Goal: Task Accomplishment & Management: Complete application form

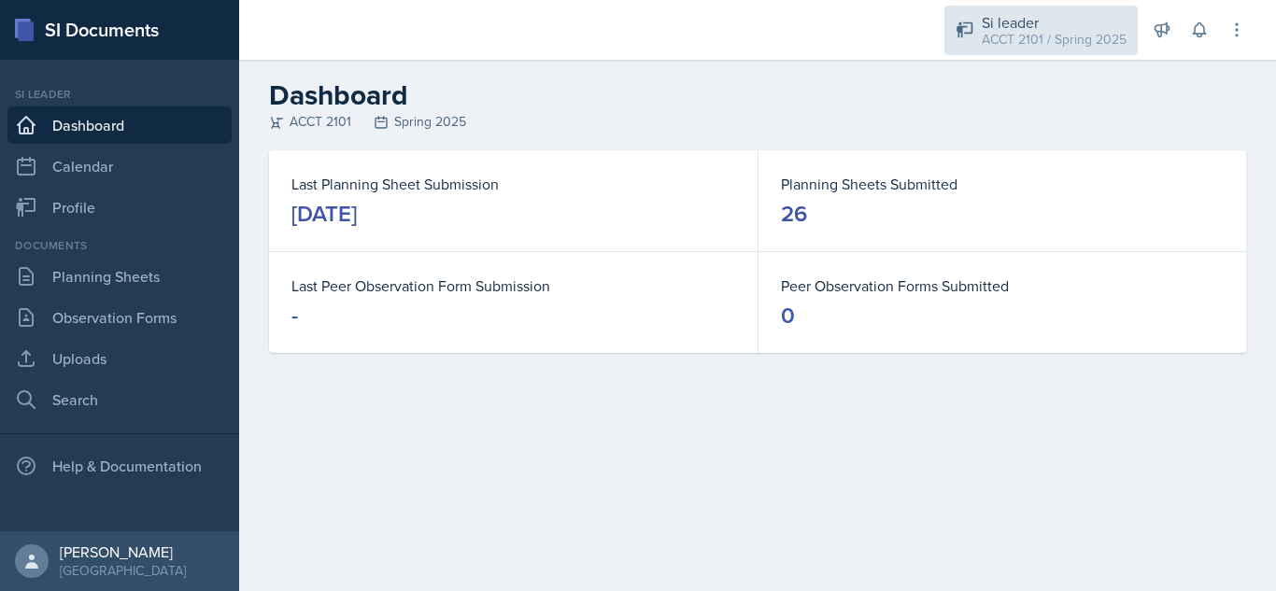
click at [1070, 27] on div "Si leader" at bounding box center [1054, 22] width 145 height 22
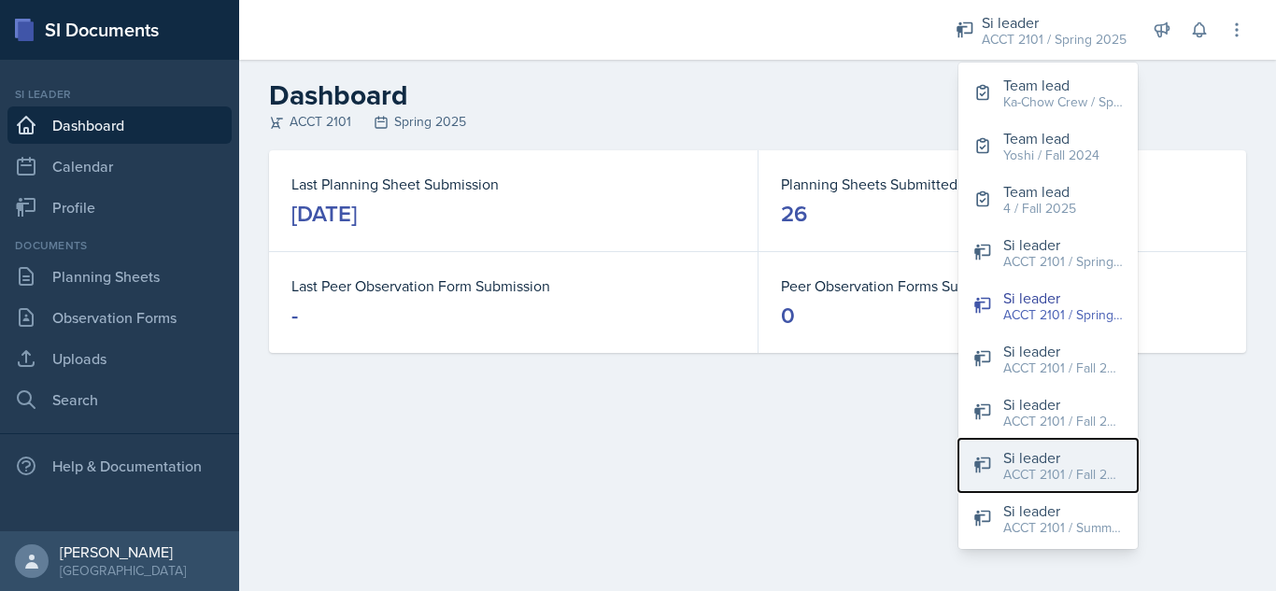
click at [1039, 476] on div "ACCT 2101 / Fall 2025" at bounding box center [1063, 475] width 120 height 20
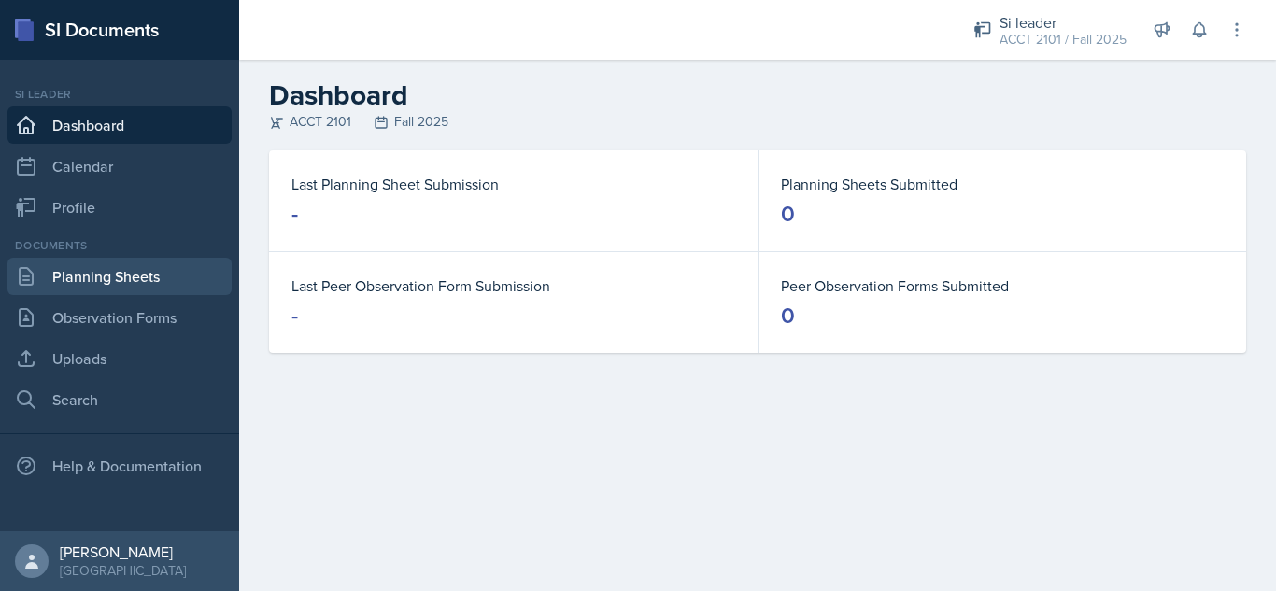
click at [106, 283] on link "Planning Sheets" at bounding box center [119, 276] width 224 height 37
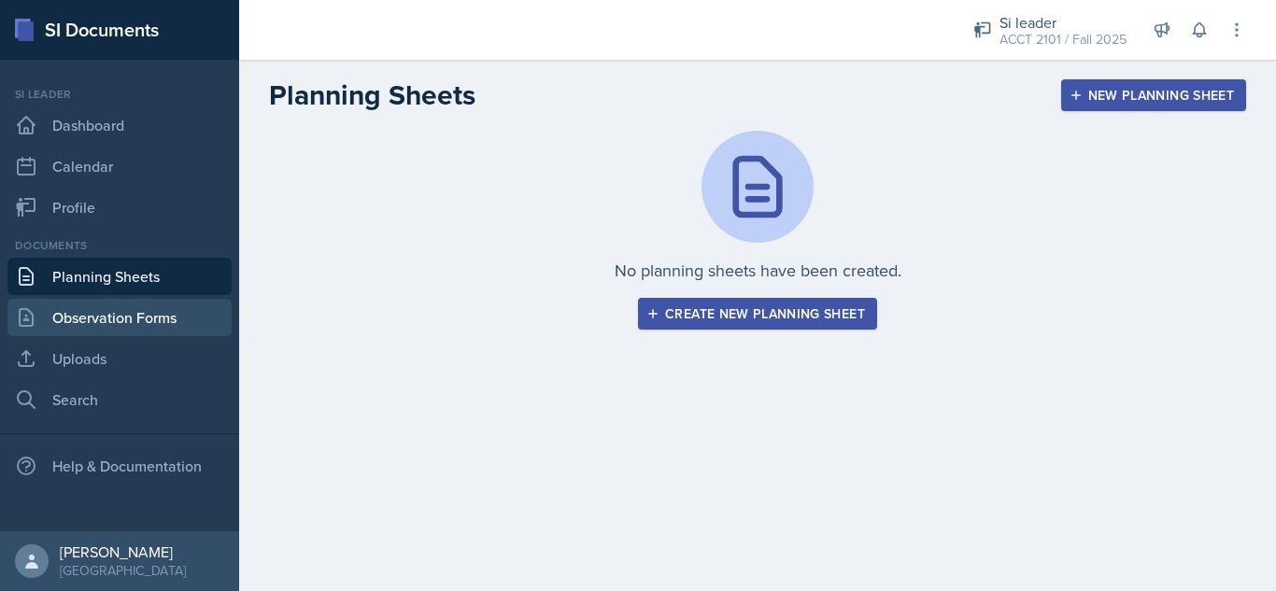
click at [133, 311] on link "Observation Forms" at bounding box center [119, 317] width 224 height 37
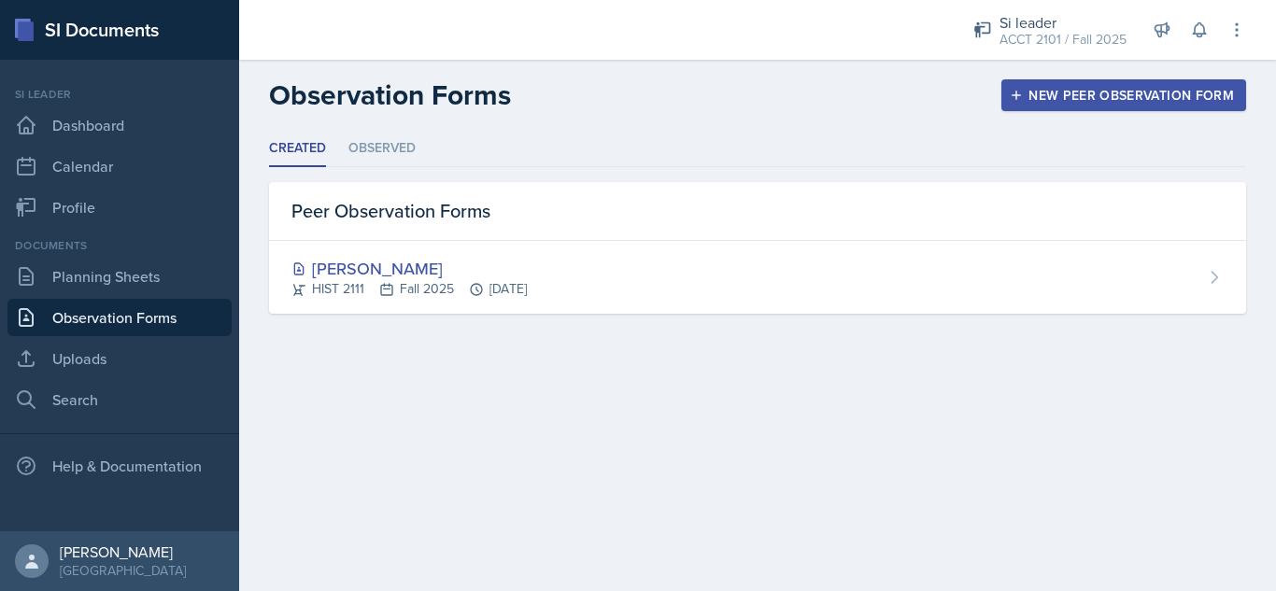
click at [1104, 108] on button "New Peer Observation Form" at bounding box center [1123, 95] width 245 height 32
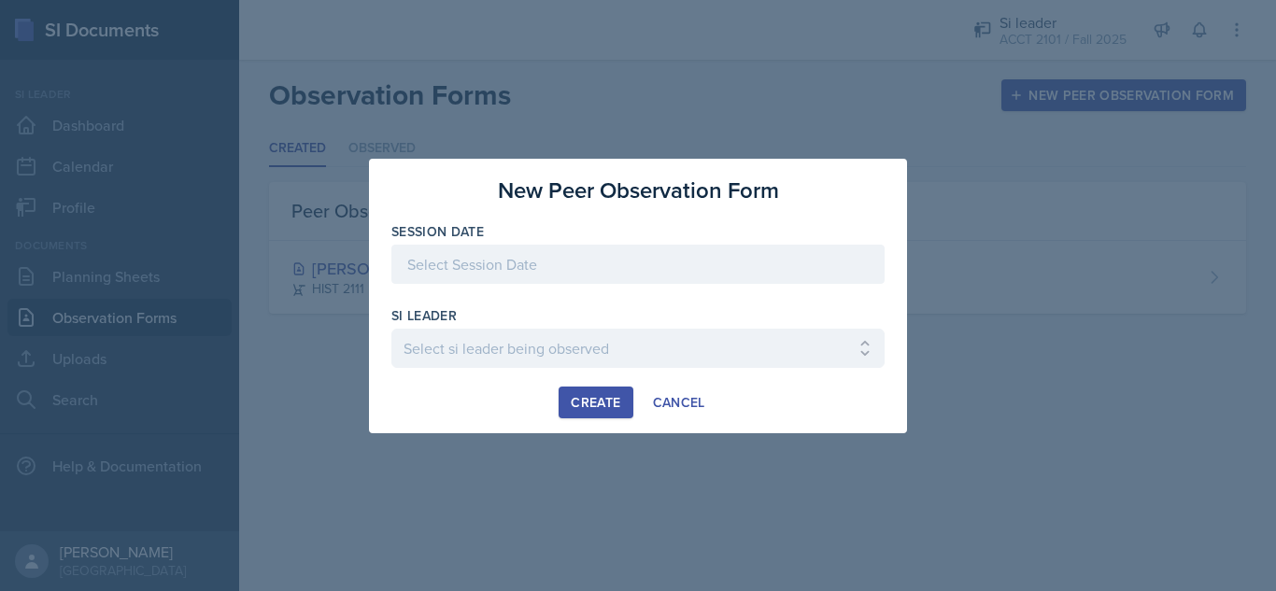
click at [681, 259] on div at bounding box center [637, 264] width 493 height 39
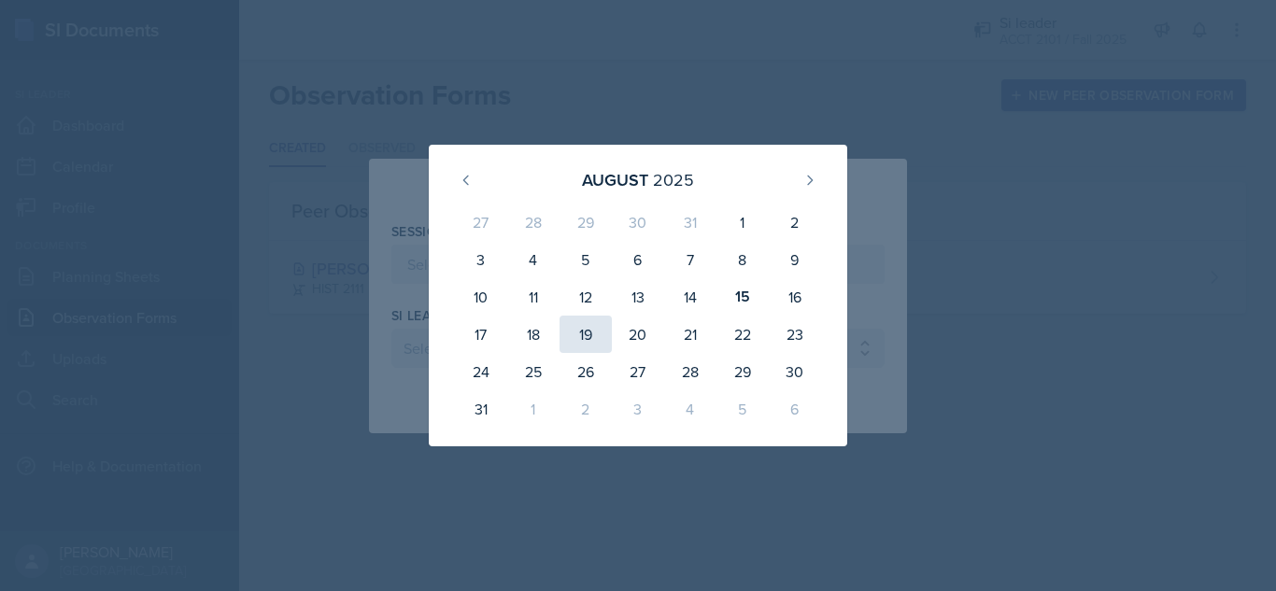
click at [580, 325] on div "19" at bounding box center [585, 334] width 52 height 37
type input "[DATE]"
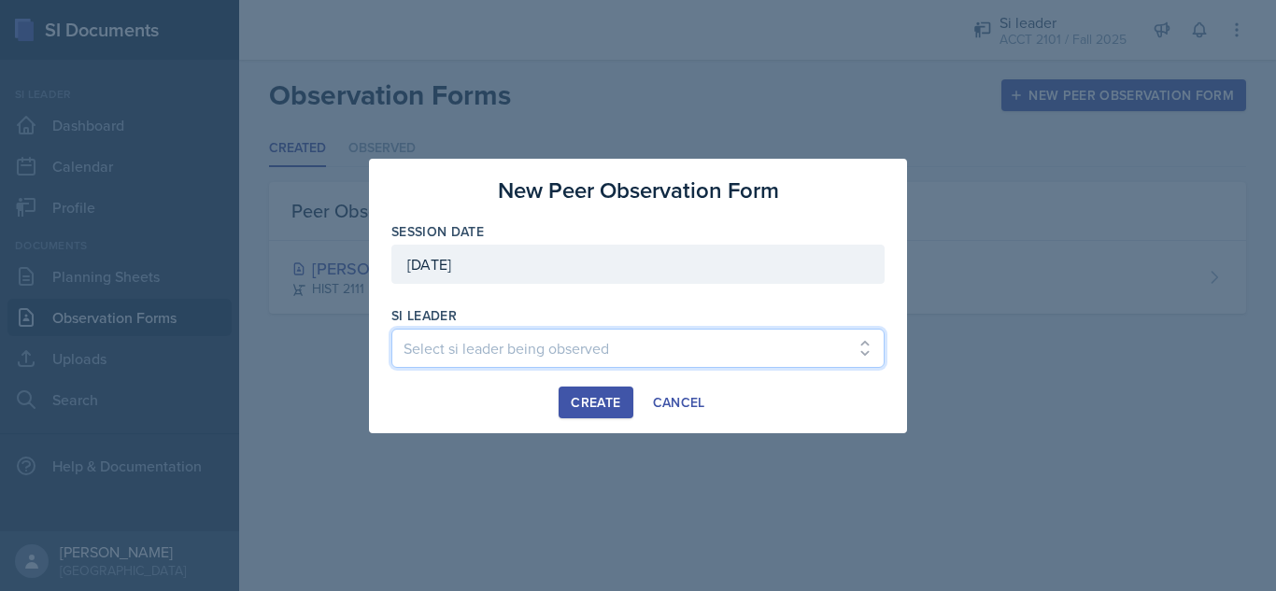
click at [549, 353] on select "Select si leader being observed [PERSON_NAME] / PSYC 2500 / 6 [PERSON_NAME] / P…" at bounding box center [637, 348] width 493 height 39
select select "34261afc-d1bc-4216-889d-2ed4d784fbe9"
click at [391, 329] on select "Select si leader being observed [PERSON_NAME] / PSYC 2500 / 6 [PERSON_NAME] / P…" at bounding box center [637, 348] width 493 height 39
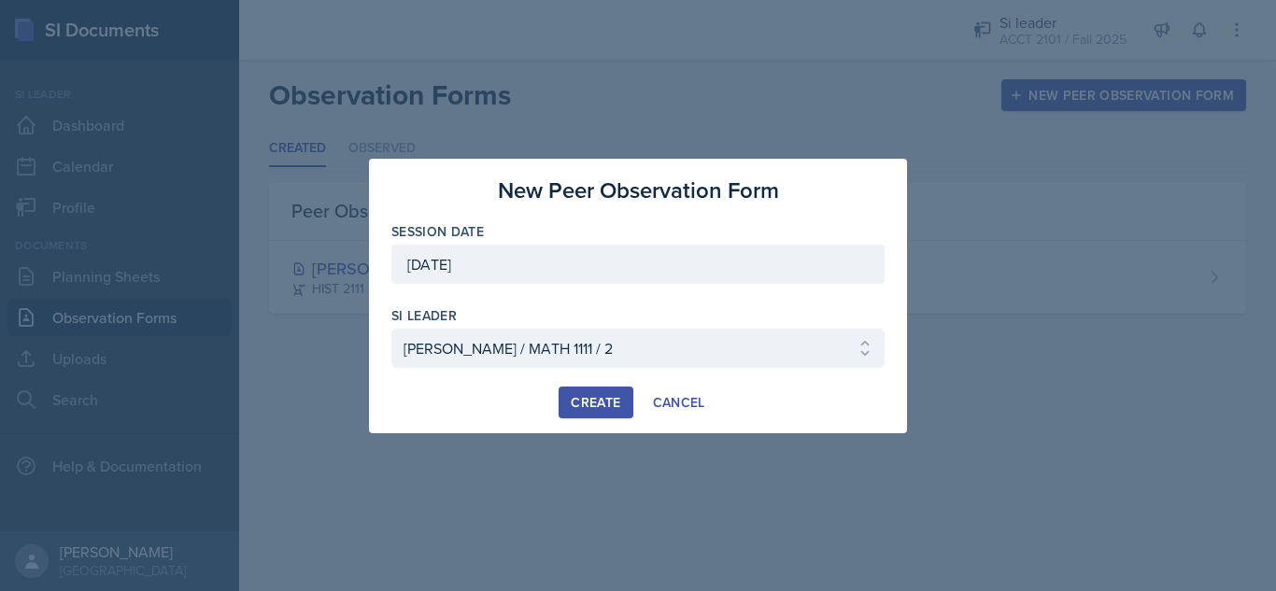
click at [580, 406] on div "Create" at bounding box center [595, 402] width 49 height 15
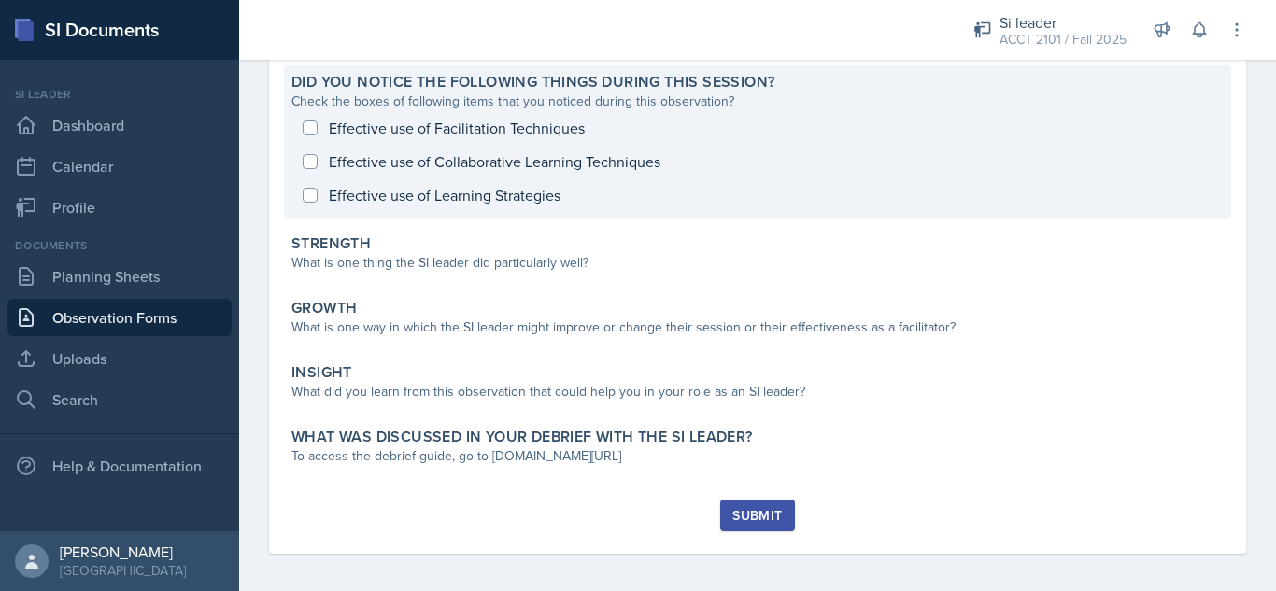
scroll to position [178, 0]
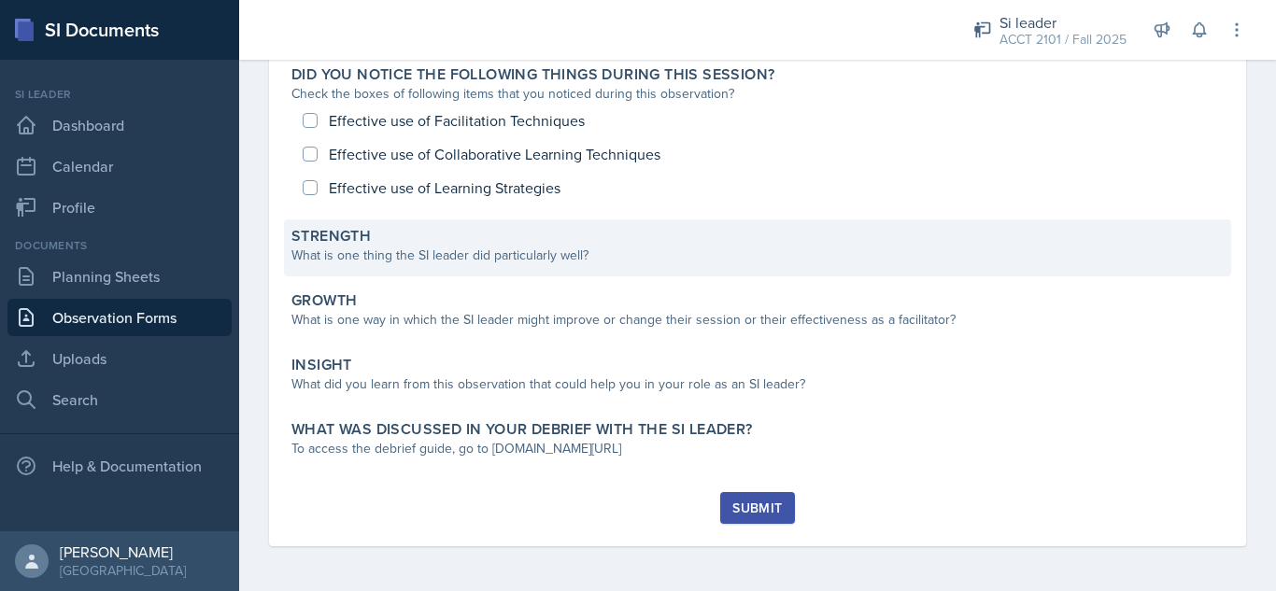
click at [430, 254] on div "What is one thing the SI leader did particularly well?" at bounding box center [757, 256] width 932 height 20
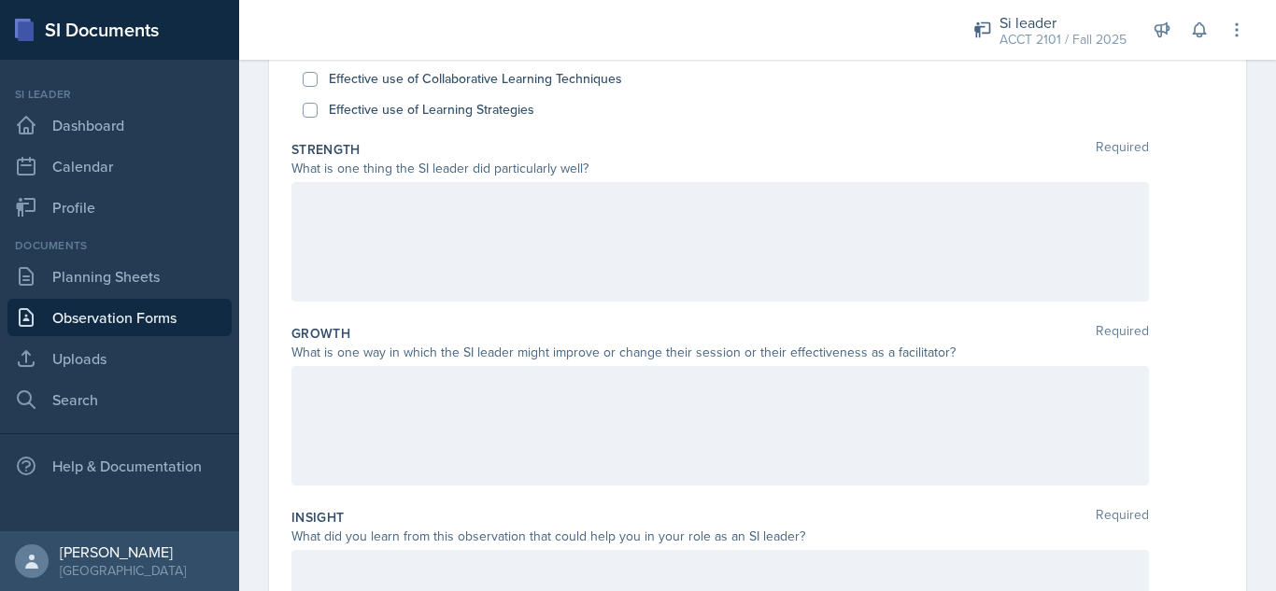
scroll to position [259, 0]
click at [446, 250] on div at bounding box center [719, 243] width 857 height 120
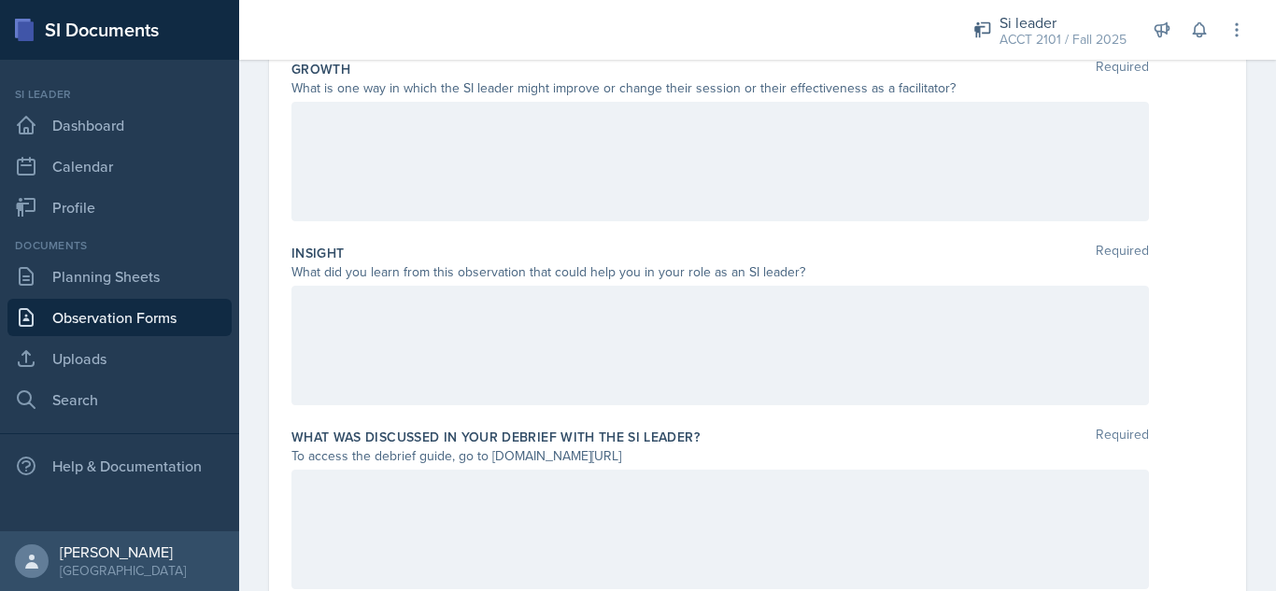
scroll to position [557, 0]
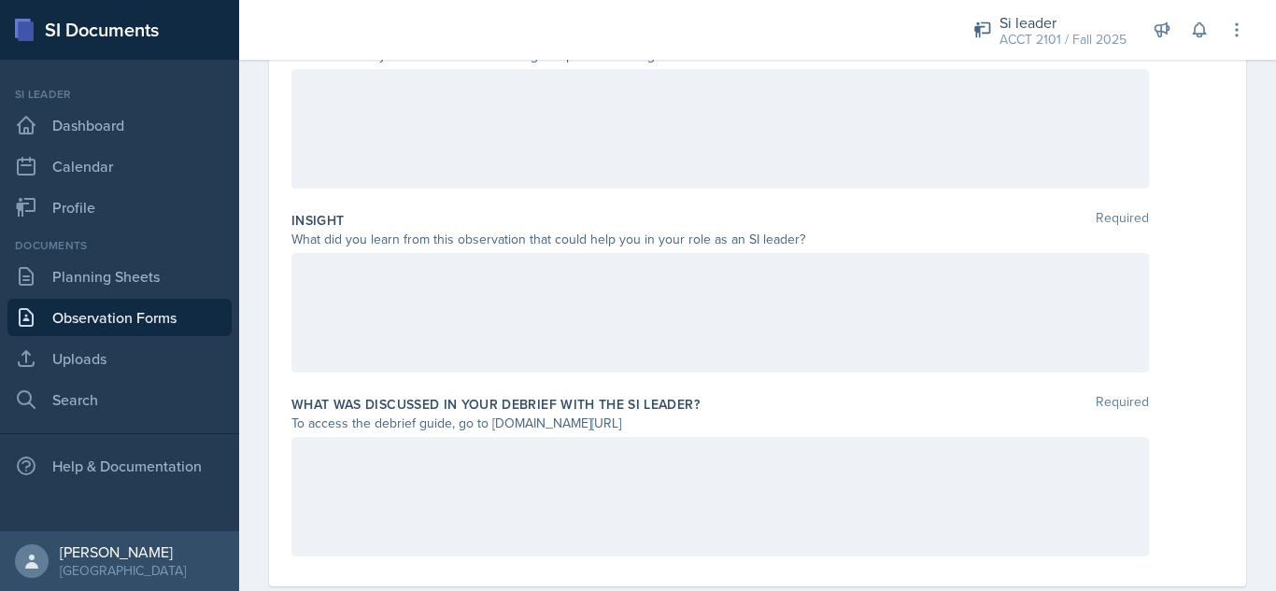
click at [346, 100] on p at bounding box center [720, 89] width 826 height 22
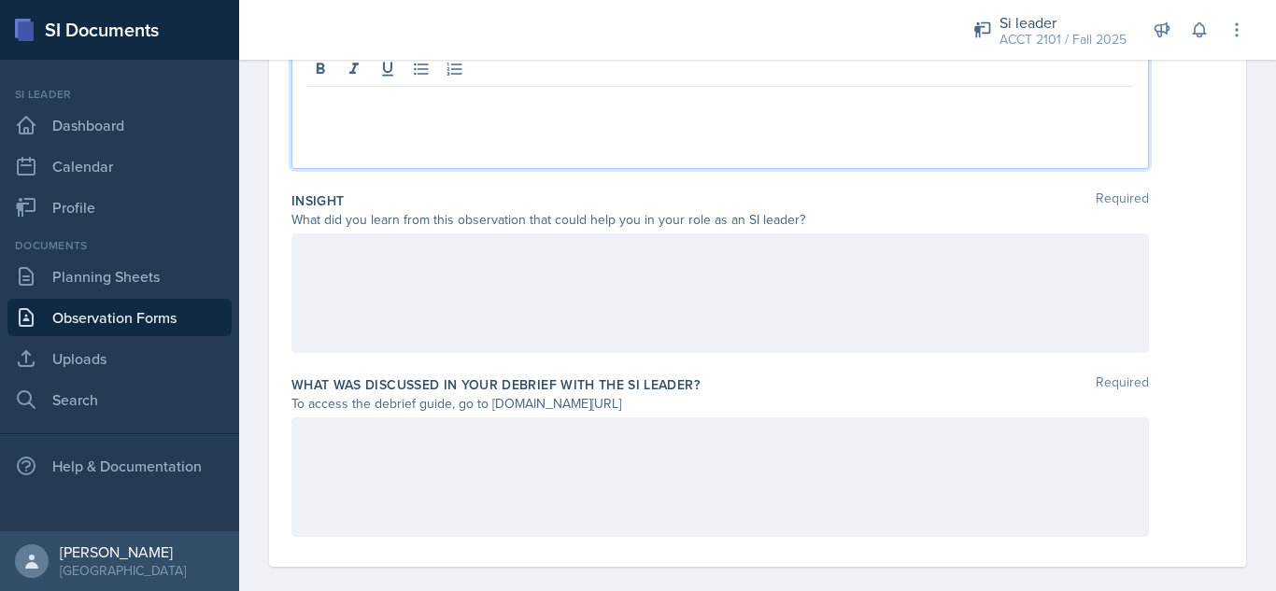
scroll to position [595, 0]
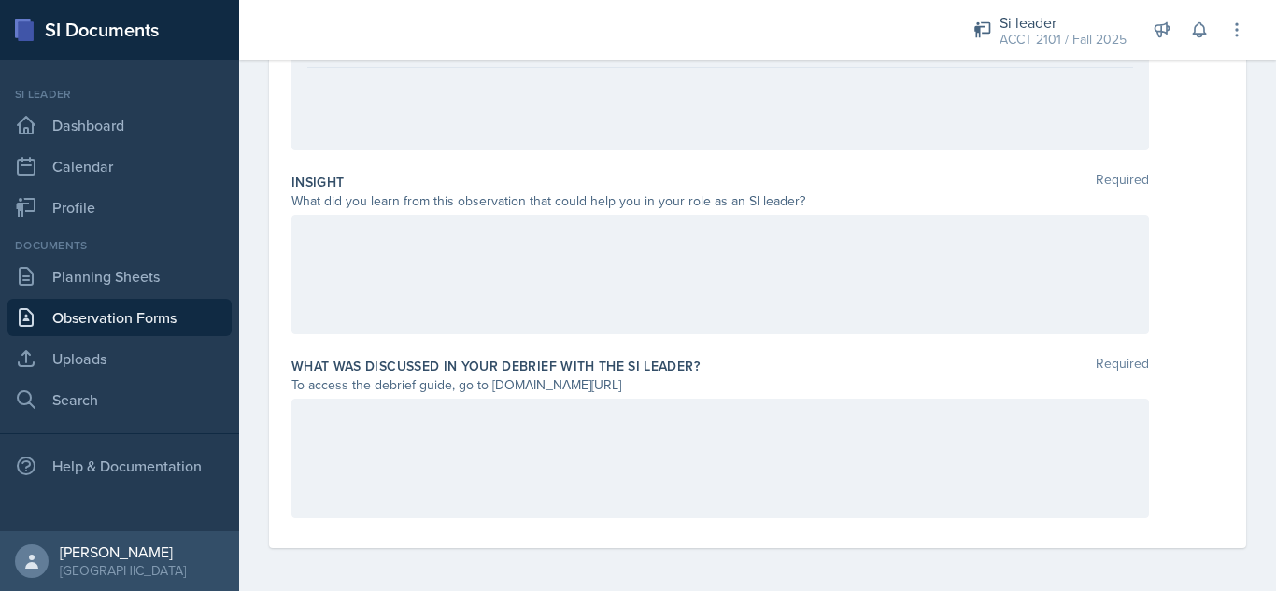
click at [381, 462] on div at bounding box center [719, 459] width 857 height 120
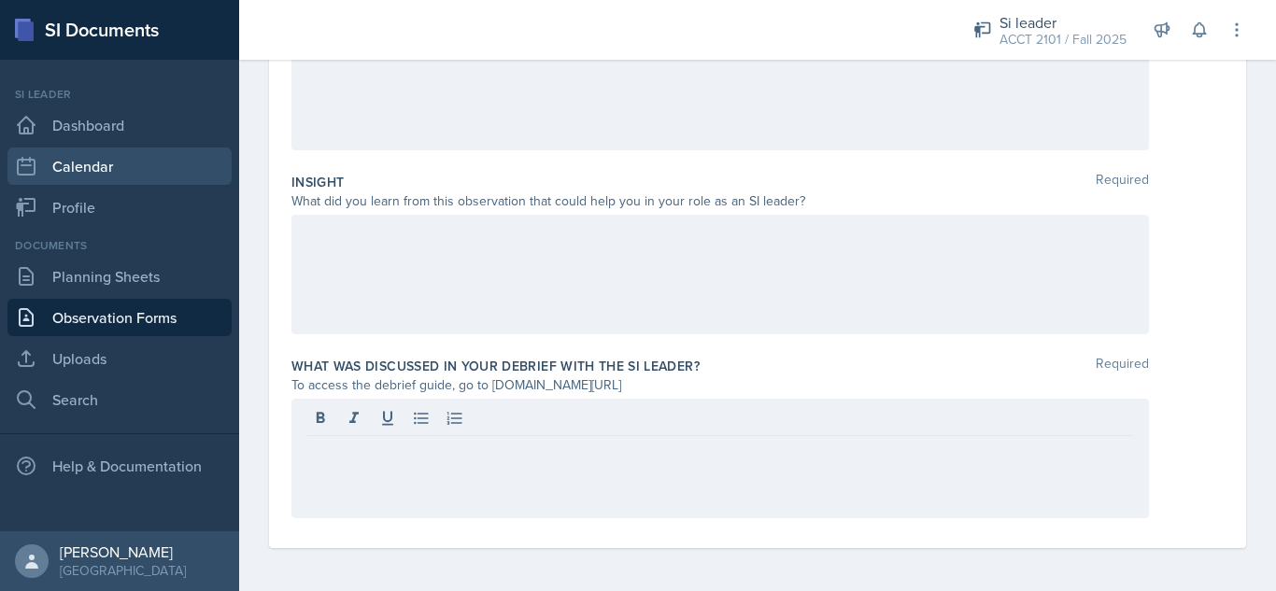
click at [125, 164] on link "Calendar" at bounding box center [119, 166] width 224 height 37
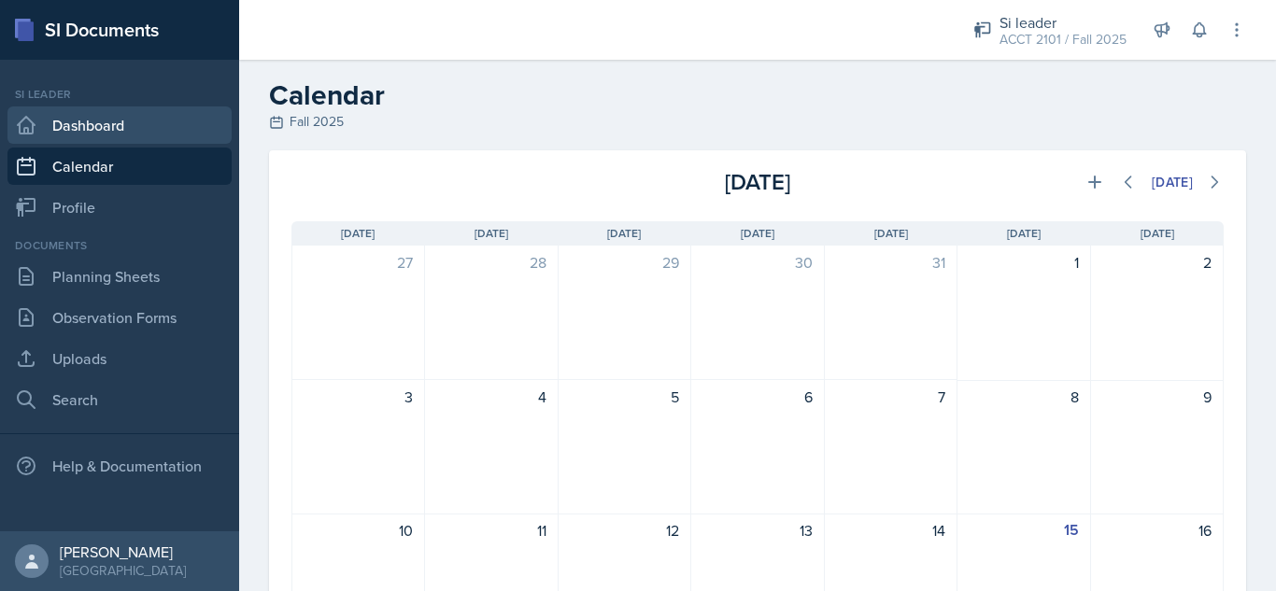
click at [125, 120] on link "Dashboard" at bounding box center [119, 124] width 224 height 37
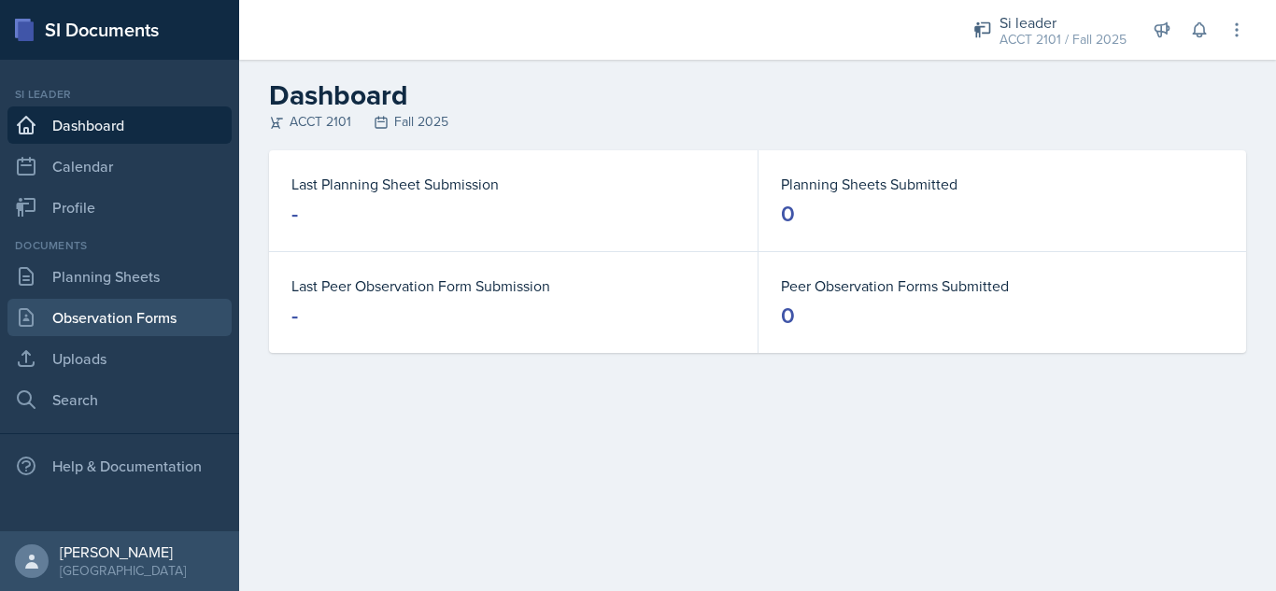
click at [115, 303] on link "Observation Forms" at bounding box center [119, 317] width 224 height 37
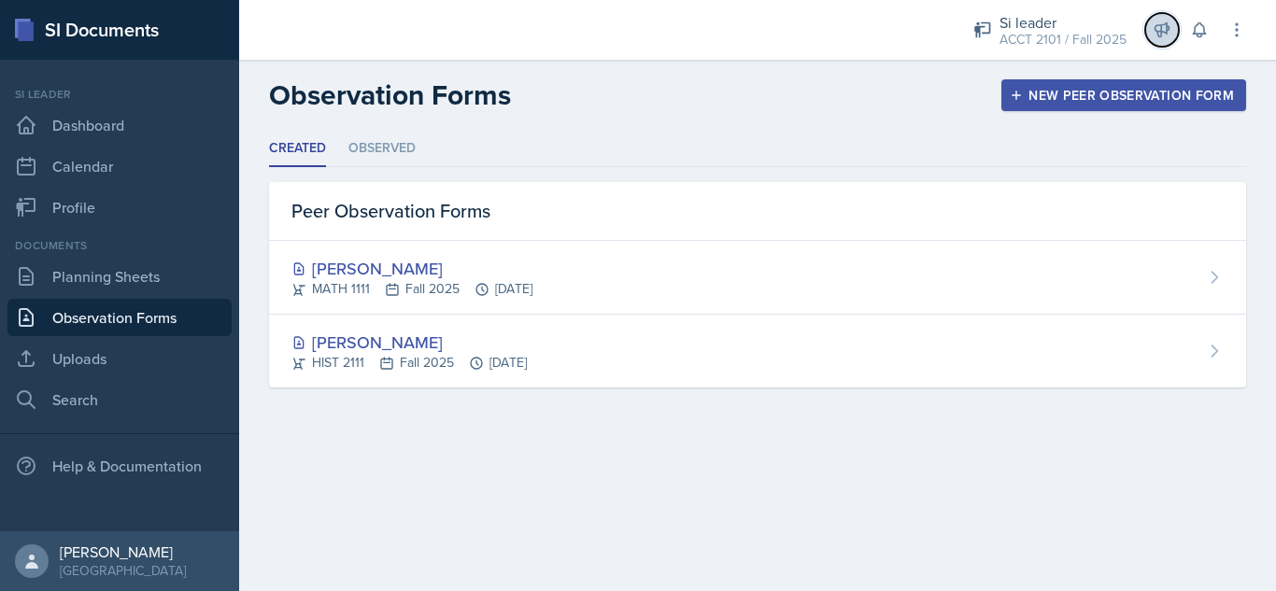
click at [1164, 25] on icon at bounding box center [1162, 30] width 14 height 14
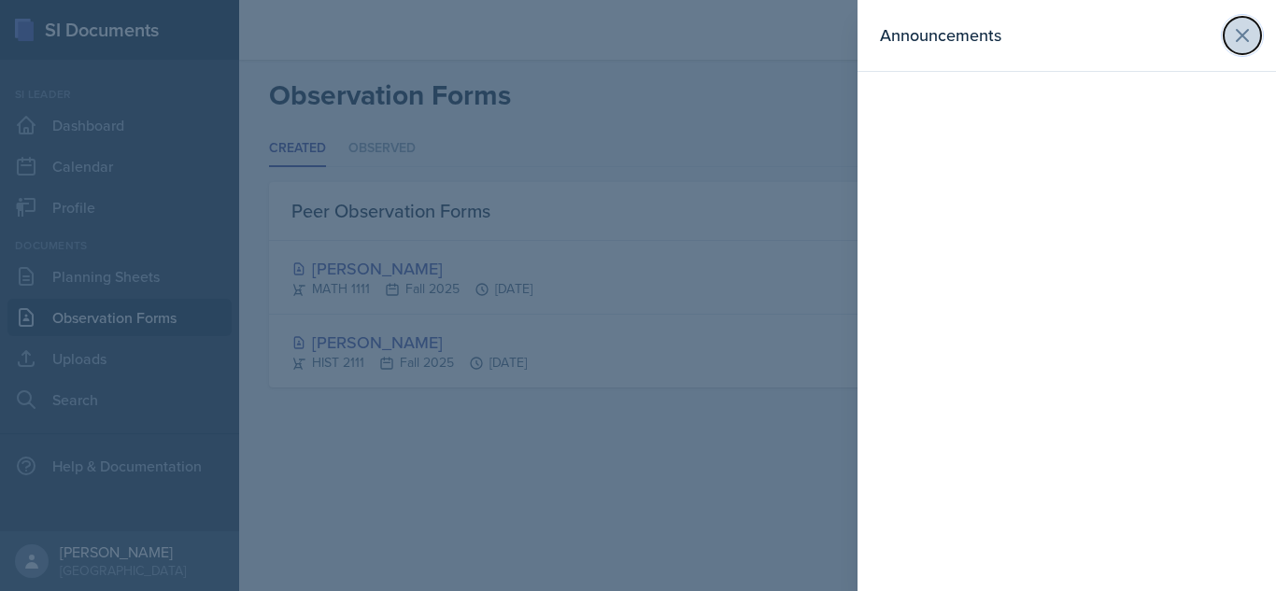
click at [1237, 47] on button at bounding box center [1241, 35] width 37 height 37
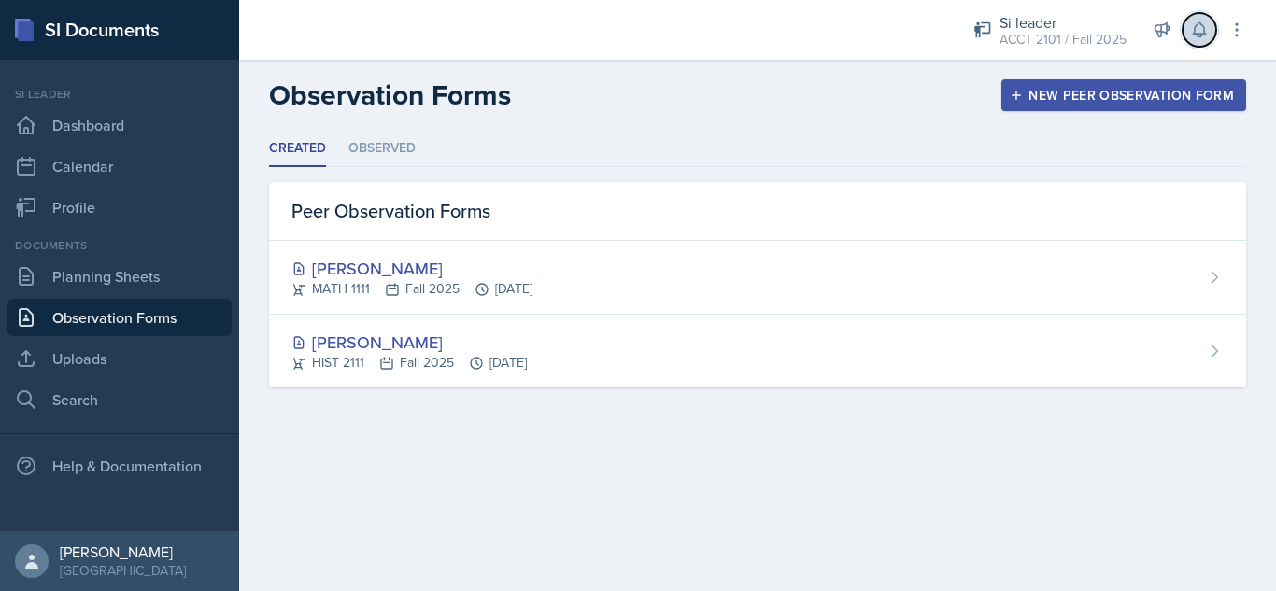
click at [1208, 36] on icon at bounding box center [1199, 30] width 19 height 19
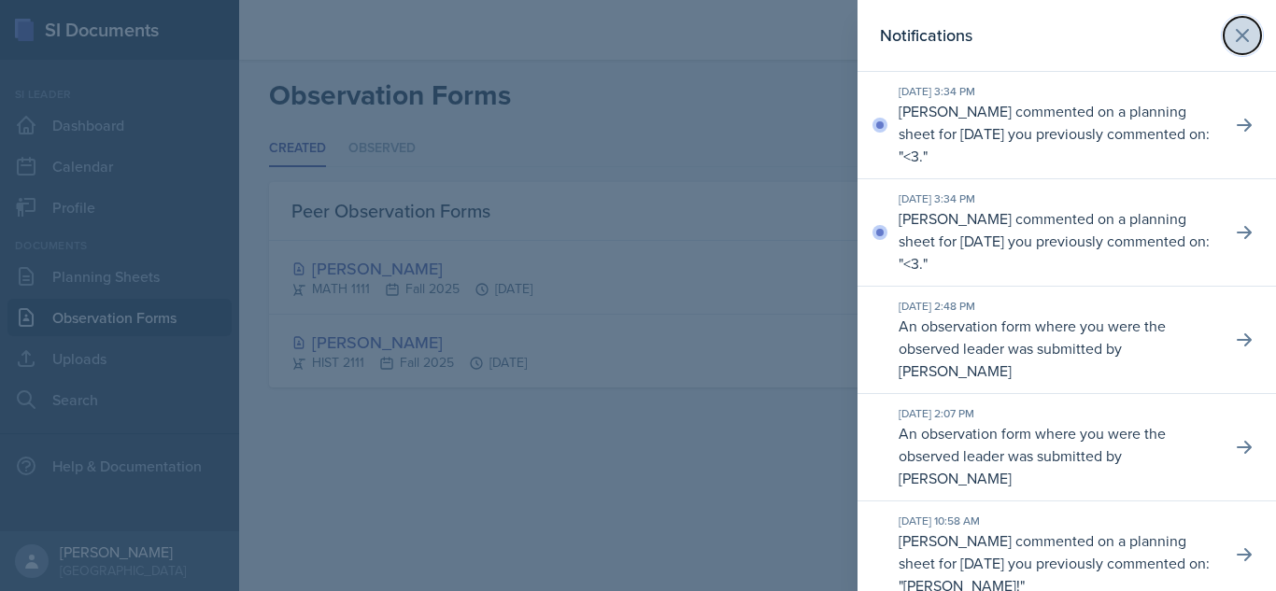
click at [1231, 43] on icon at bounding box center [1242, 35] width 22 height 22
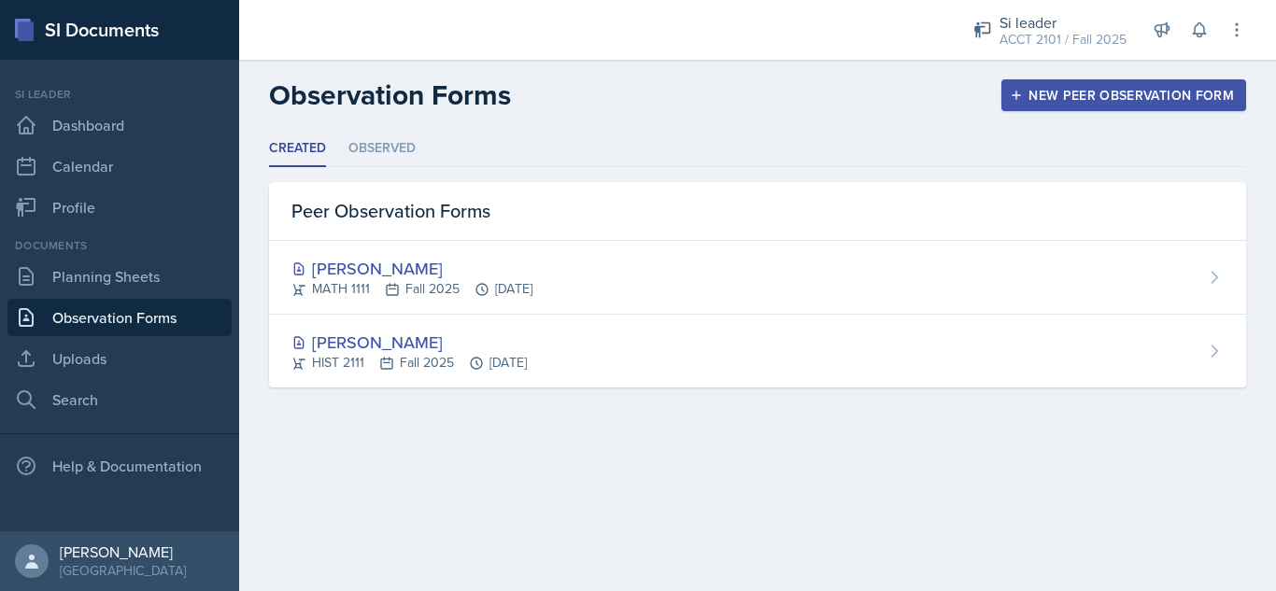
click at [670, 148] on ul "Created Observed" at bounding box center [757, 149] width 977 height 36
